Goal: Find specific page/section: Find specific page/section

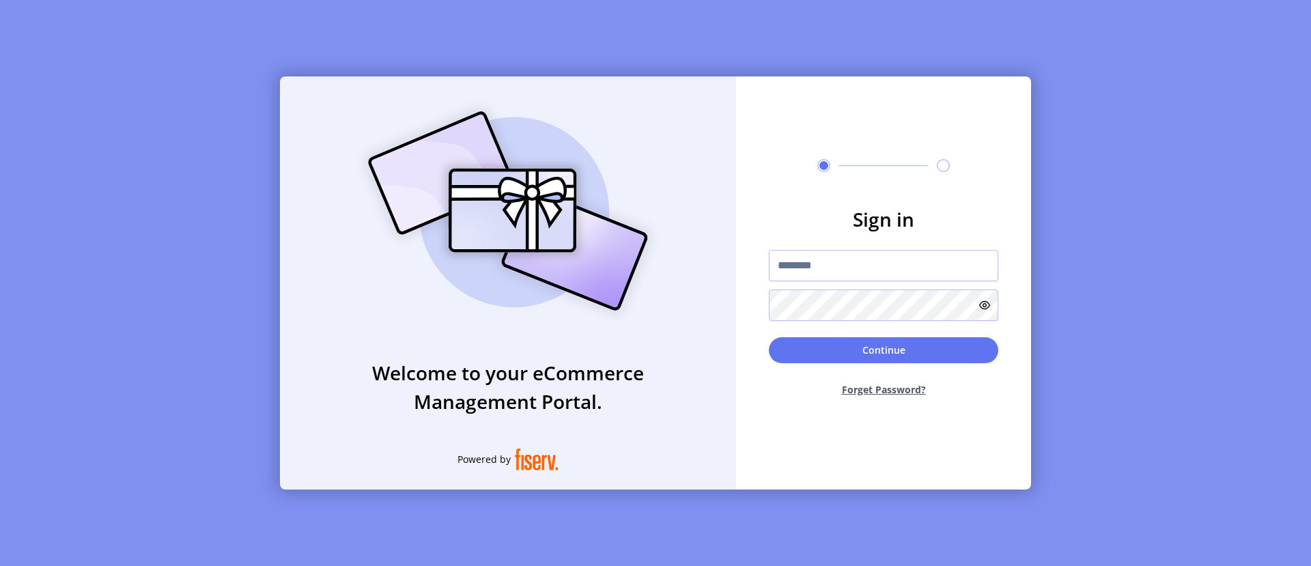
click at [884, 265] on input "text" at bounding box center [883, 265] width 229 height 31
type input "**********"
click at [884, 350] on button "Continue" at bounding box center [883, 350] width 229 height 26
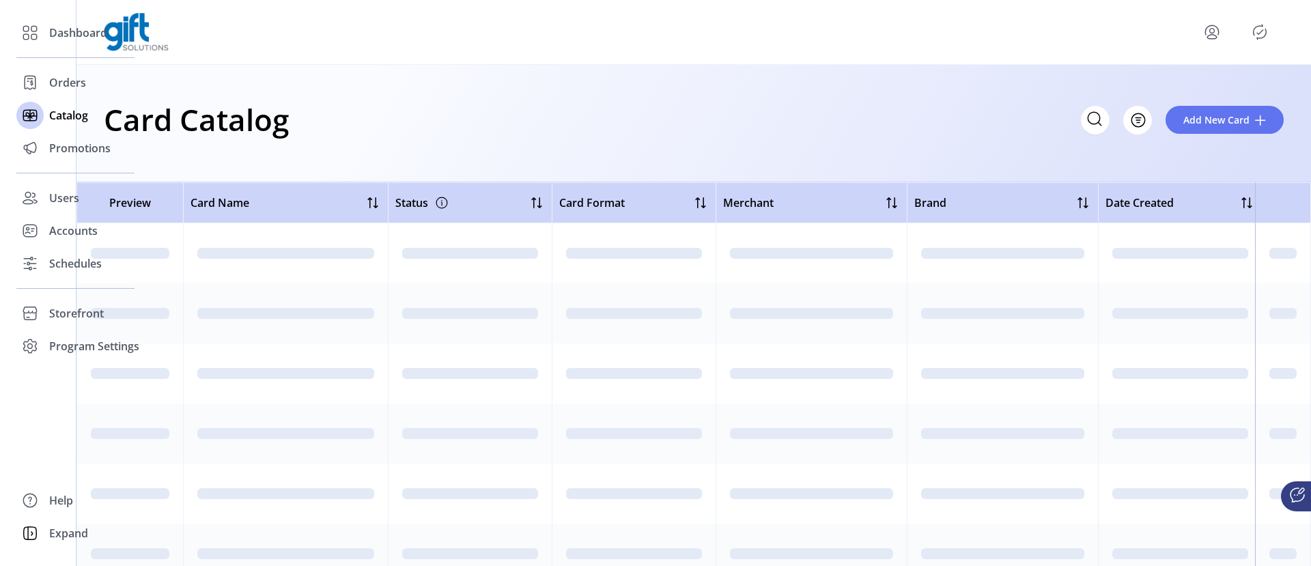
click at [1138, 120] on icon "Filter Button" at bounding box center [1138, 120] width 4 height 0
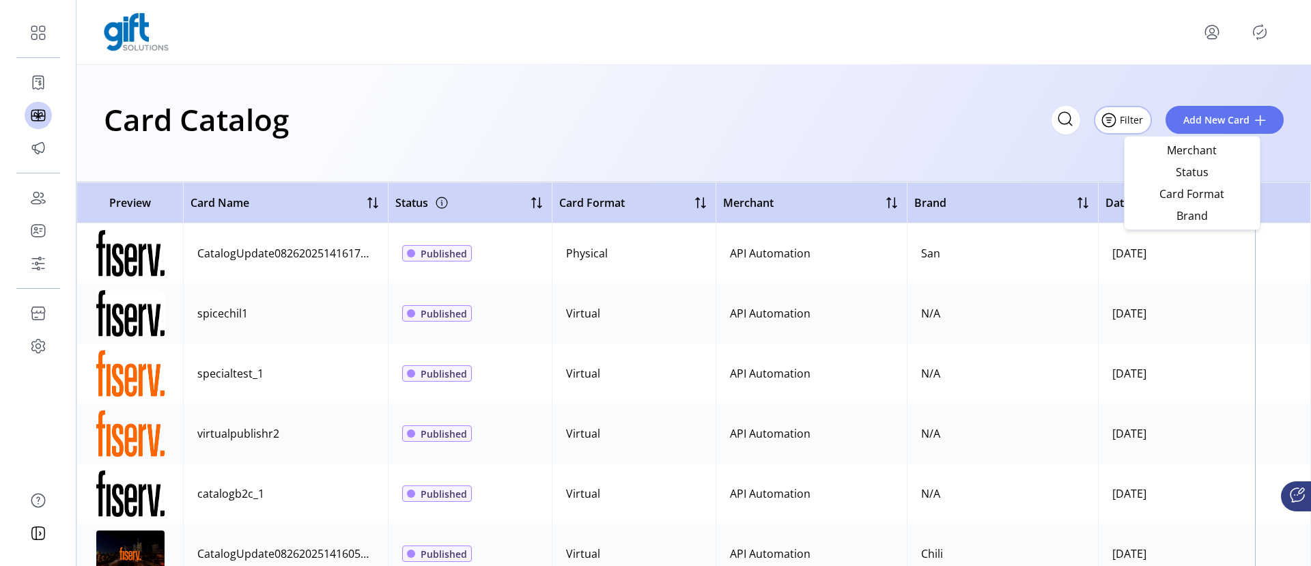
click at [1192, 215] on span "Brand" at bounding box center [1192, 215] width 113 height 11
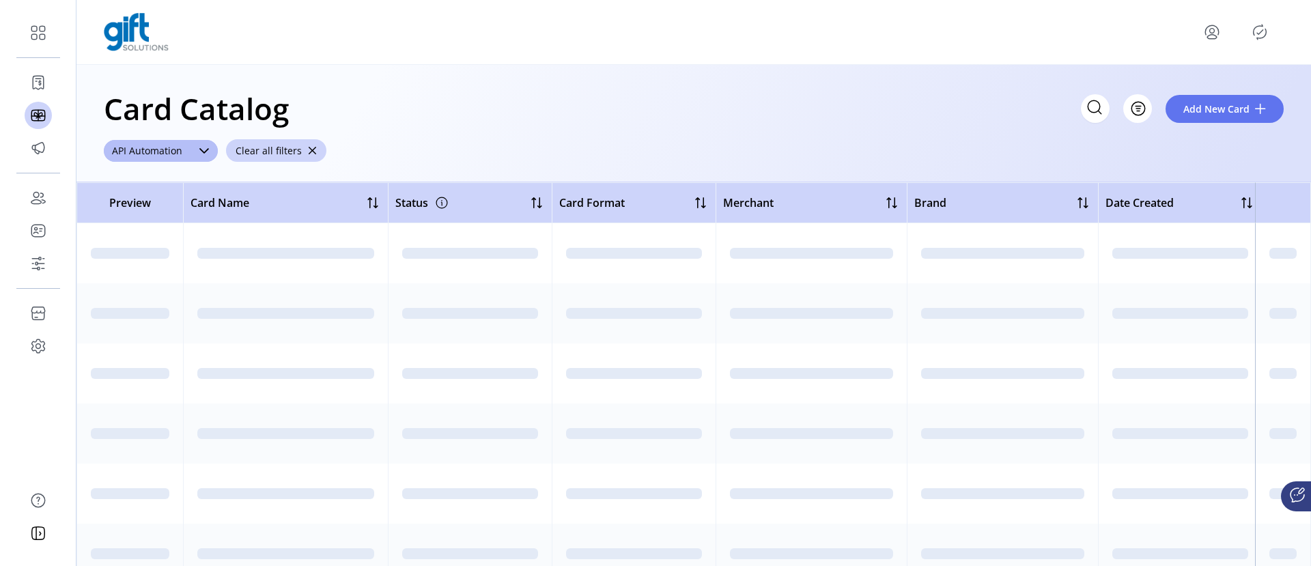
scroll to position [9, 0]
